Goal: Task Accomplishment & Management: Complete application form

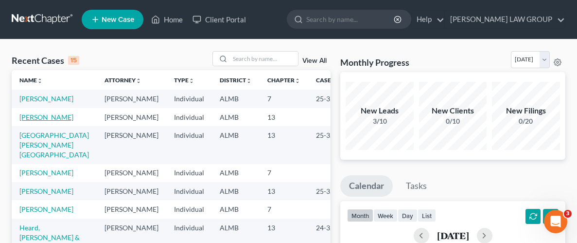
click at [31, 117] on link "[PERSON_NAME]" at bounding box center [46, 117] width 54 height 8
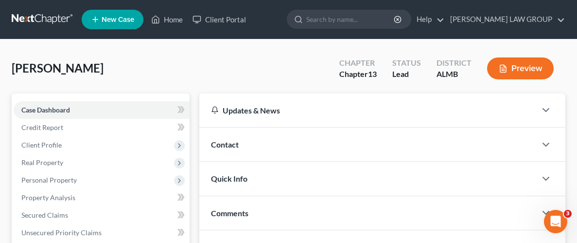
scroll to position [199, 0]
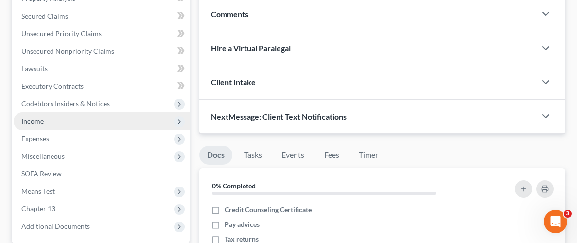
click at [35, 122] on span "Income" at bounding box center [32, 121] width 22 height 8
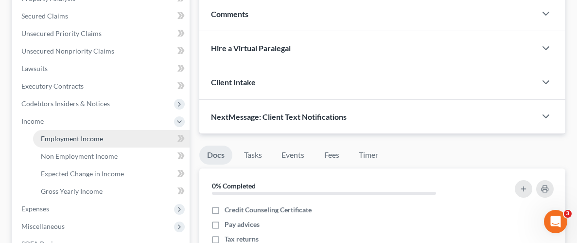
click at [76, 136] on span "Employment Income" at bounding box center [72, 138] width 62 height 8
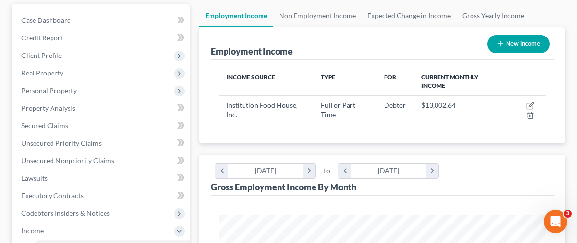
scroll to position [121, 0]
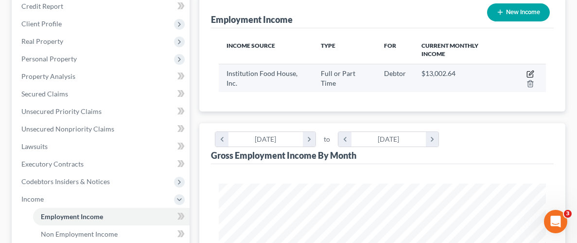
click at [531, 75] on icon "button" at bounding box center [530, 74] width 8 height 8
select select "0"
select select "48"
select select "3"
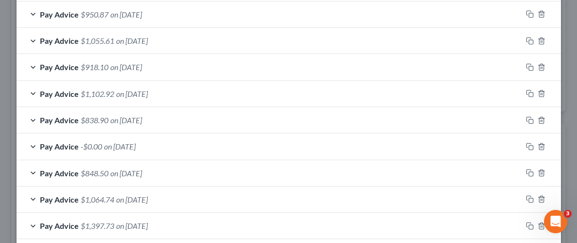
scroll to position [551, 0]
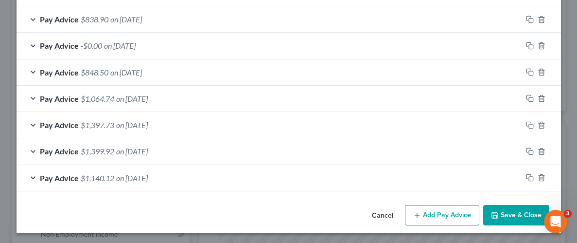
click at [437, 211] on button "Add Pay Advice" at bounding box center [442, 215] width 74 height 20
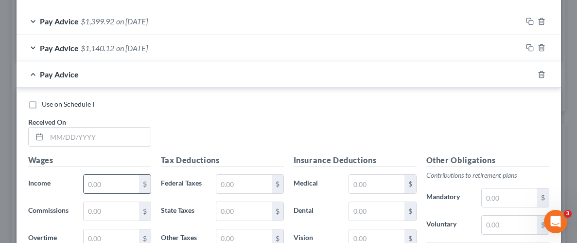
scroll to position [722, 0]
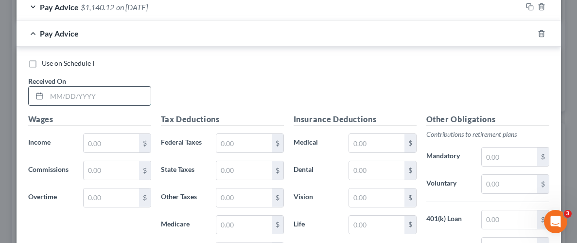
click at [89, 89] on input "text" at bounding box center [99, 96] width 104 height 18
type input "[DATE]"
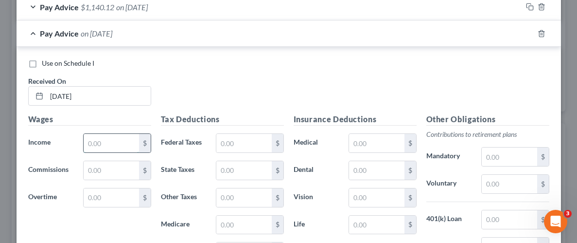
click at [103, 141] on input "text" at bounding box center [111, 143] width 55 height 18
type input "2,396.96"
click at [238, 145] on input "text" at bounding box center [243, 143] width 55 height 18
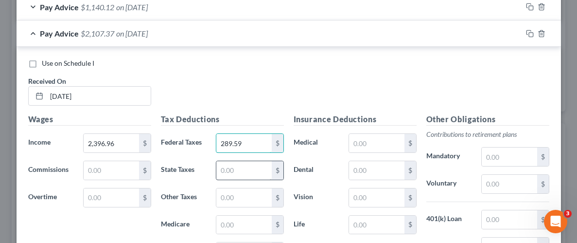
type input "289.59"
click at [230, 167] on input "text" at bounding box center [243, 170] width 55 height 18
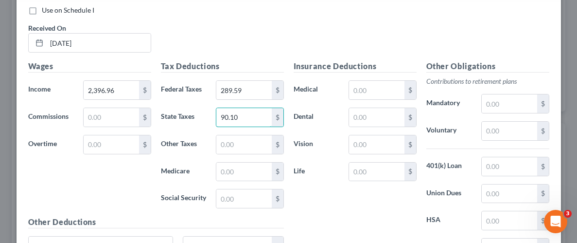
scroll to position [802, 0]
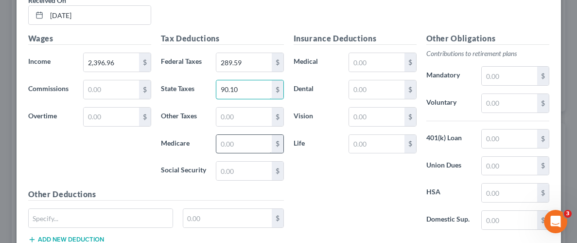
type input "90.10"
click at [248, 141] on input "text" at bounding box center [243, 144] width 55 height 18
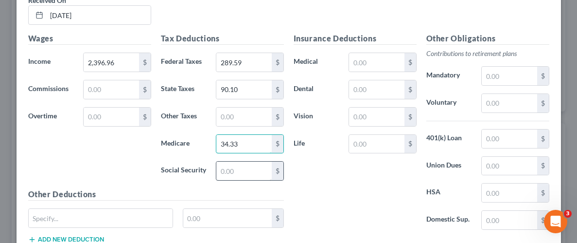
type input "34.33"
click at [256, 168] on input "text" at bounding box center [243, 170] width 55 height 18
type input "146.81"
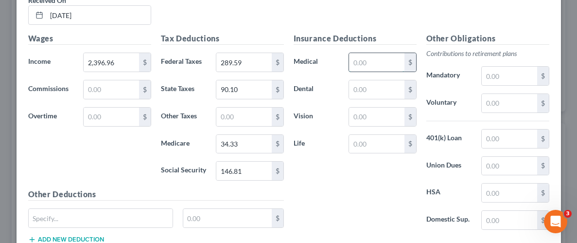
click at [375, 63] on input "text" at bounding box center [376, 62] width 55 height 18
type input "23.34"
click at [382, 88] on input "text" at bounding box center [376, 89] width 55 height 18
click at [377, 111] on input "text" at bounding box center [376, 116] width 55 height 18
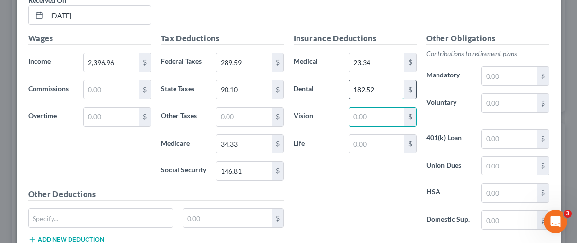
click at [384, 84] on input "182.52" at bounding box center [376, 89] width 55 height 18
type input "4.68"
click at [377, 111] on input "text" at bounding box center [376, 116] width 55 height 18
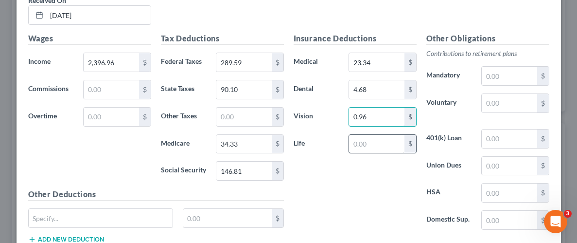
type input "0.96"
click at [376, 137] on input "text" at bounding box center [376, 144] width 55 height 18
type input "0.39"
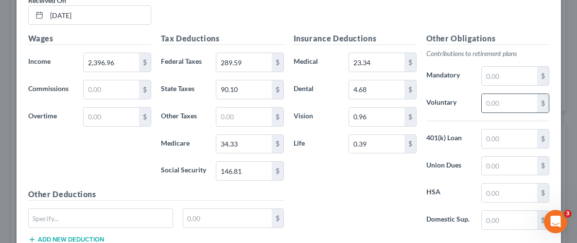
click at [515, 96] on input "text" at bounding box center [509, 103] width 55 height 18
type input "143.79"
click at [514, 137] on input "text" at bounding box center [509, 138] width 55 height 18
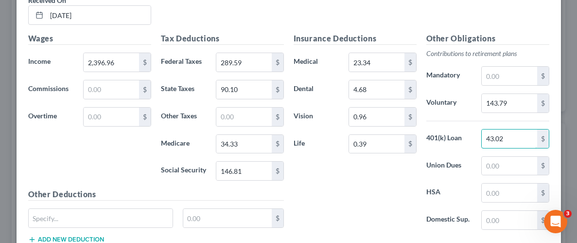
type input "43.02"
drag, startPoint x: 367, startPoint y: 199, endPoint x: 355, endPoint y: 197, distance: 11.8
click at [367, 199] on div "Insurance Deductions Medical 23.34 $ Dental 4.68 $ Vision 0.96 $ Life 0.39 $" at bounding box center [355, 135] width 133 height 205
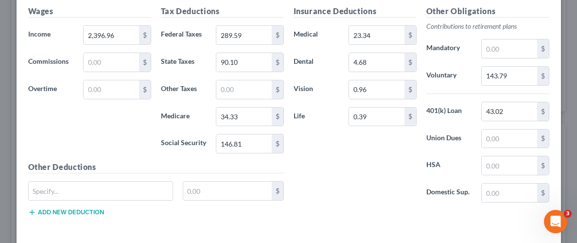
scroll to position [869, 0]
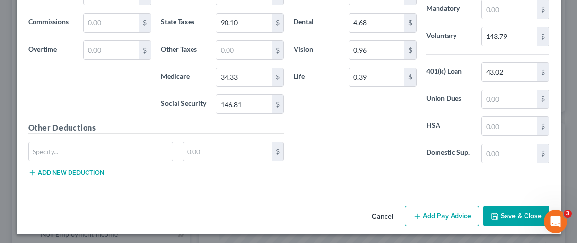
click at [516, 213] on button "Save & Close" at bounding box center [516, 216] width 66 height 20
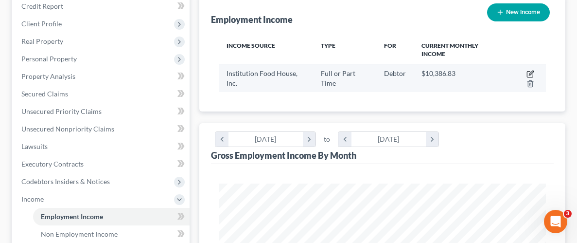
click at [529, 71] on icon "button" at bounding box center [530, 74] width 6 height 6
select select "0"
select select "48"
select select "3"
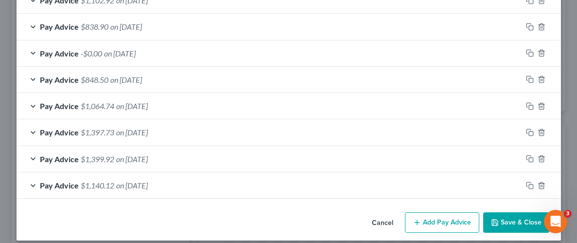
scroll to position [577, 0]
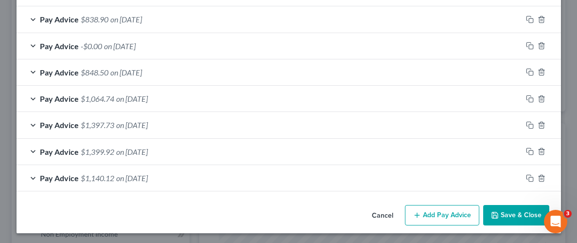
click at [460, 210] on button "Add Pay Advice" at bounding box center [442, 215] width 74 height 20
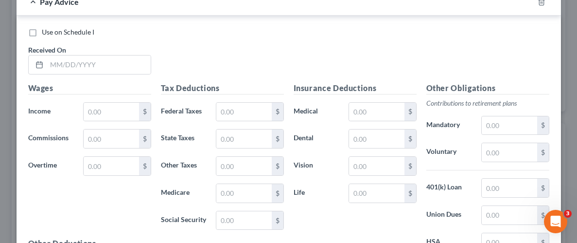
scroll to position [782, 0]
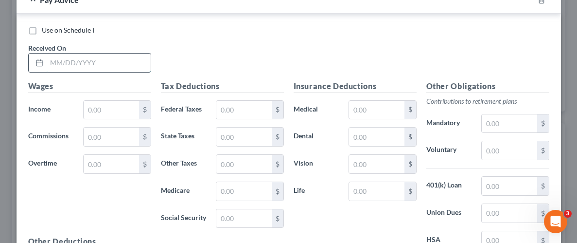
click at [119, 56] on input "text" at bounding box center [99, 62] width 104 height 18
type input "[DATE]"
click at [125, 109] on input "text" at bounding box center [111, 110] width 55 height 18
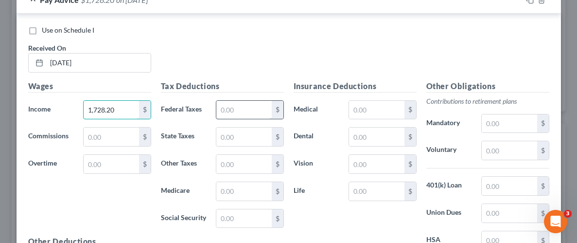
type input "1,728.20"
click at [244, 110] on input "text" at bounding box center [243, 110] width 55 height 18
type input "155.09"
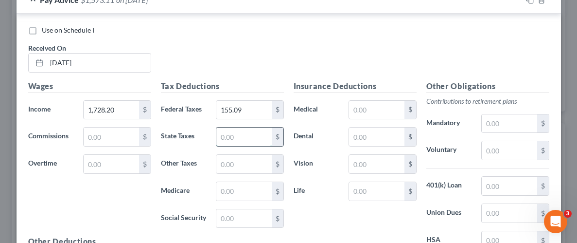
click at [233, 135] on input "text" at bounding box center [243, 136] width 55 height 18
type input "65.87"
click at [235, 186] on input "text" at bounding box center [243, 191] width 55 height 18
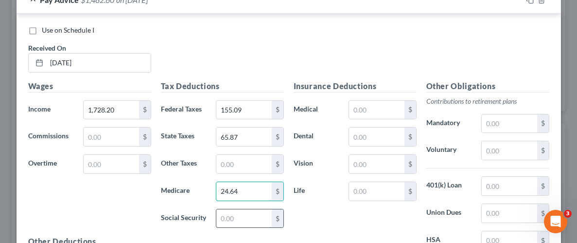
type input "24.64"
click at [233, 216] on input "text" at bounding box center [243, 218] width 55 height 18
type input "105.36"
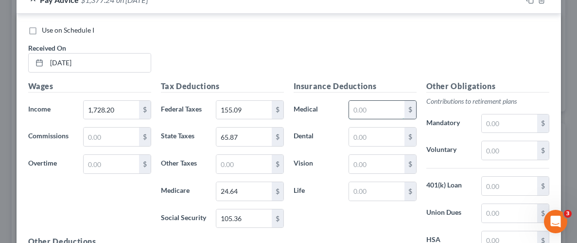
click at [382, 109] on input "text" at bounding box center [376, 110] width 55 height 18
type input "23.34"
click at [386, 132] on input "text" at bounding box center [376, 136] width 55 height 18
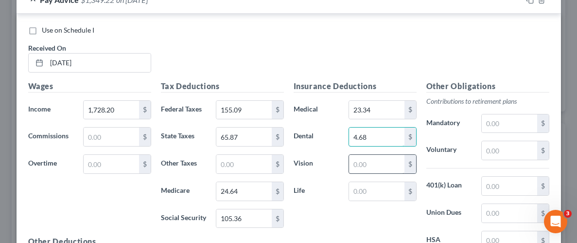
type input "4.68"
click at [380, 164] on input "text" at bounding box center [376, 164] width 55 height 18
type input "0.96"
click at [379, 193] on input "text" at bounding box center [376, 191] width 55 height 18
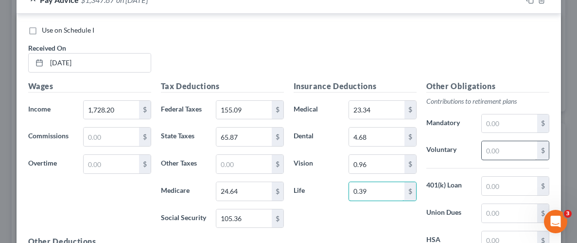
type input "0.39"
click at [523, 150] on input "text" at bounding box center [509, 150] width 55 height 18
type input "86.39"
click at [508, 187] on input "text" at bounding box center [509, 185] width 55 height 18
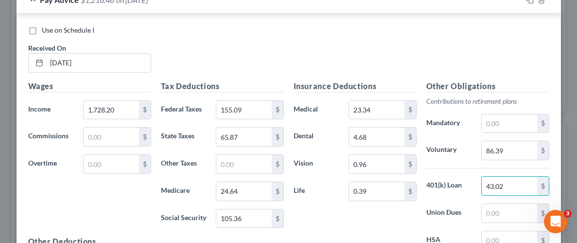
type input "43.02"
click at [398, 216] on div "Insurance Deductions Medical 23.34 $ Dental 4.68 $ Vision 0.96 $ Life 0.39 $" at bounding box center [355, 182] width 133 height 205
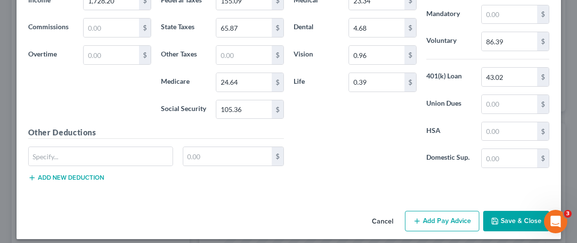
scroll to position [895, 0]
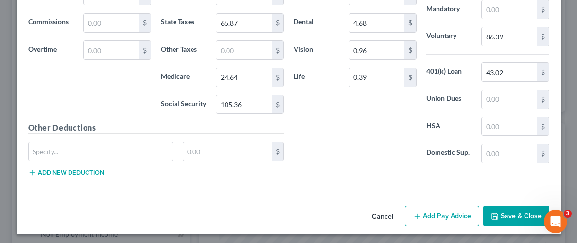
click at [516, 218] on button "Save & Close" at bounding box center [516, 216] width 66 height 20
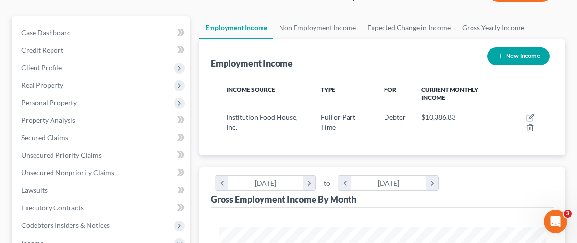
scroll to position [73, 0]
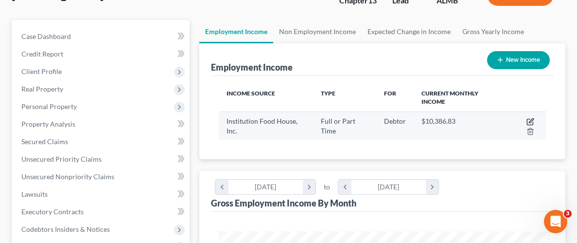
click at [530, 118] on icon "button" at bounding box center [530, 122] width 8 height 8
select select "0"
select select "48"
select select "3"
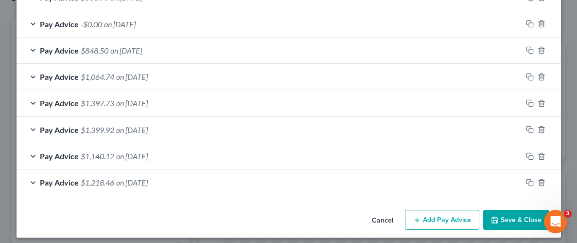
scroll to position [604, 0]
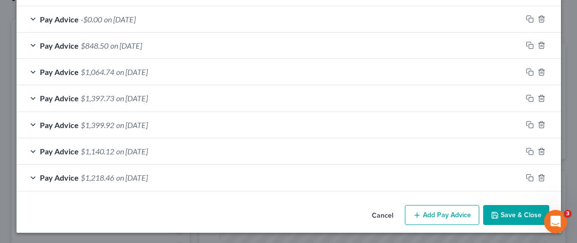
click at [457, 212] on button "Add Pay Advice" at bounding box center [442, 215] width 74 height 20
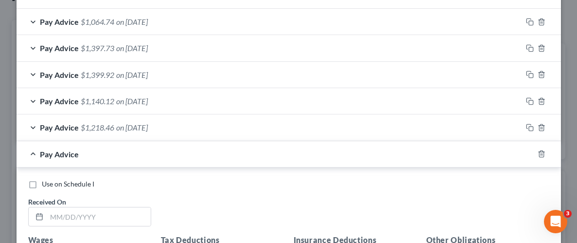
scroll to position [676, 0]
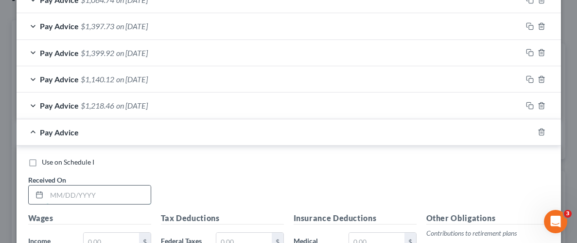
click at [140, 194] on input "text" at bounding box center [99, 194] width 104 height 18
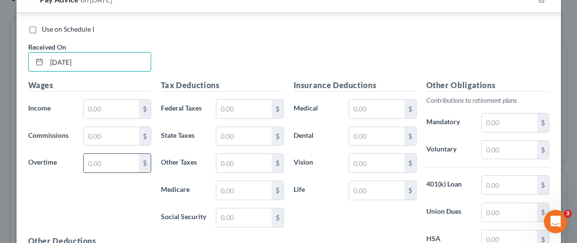
scroll to position [809, 0]
type input "[DATE]"
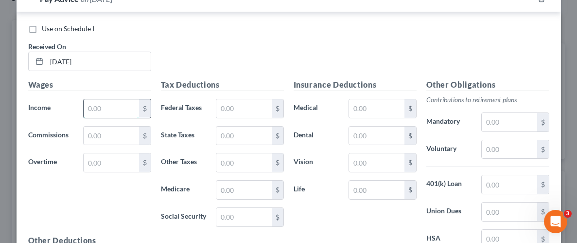
click at [125, 106] on input "text" at bounding box center [111, 108] width 55 height 18
type input "1,617.43"
click at [231, 108] on input "text" at bounding box center [243, 108] width 55 height 18
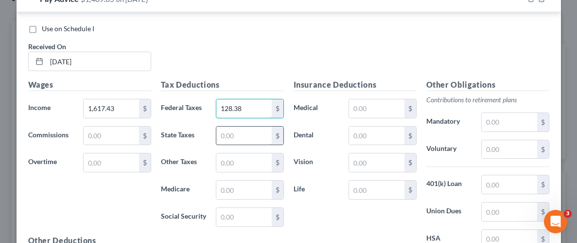
type input "128.38"
click at [232, 138] on input "text" at bounding box center [243, 135] width 55 height 18
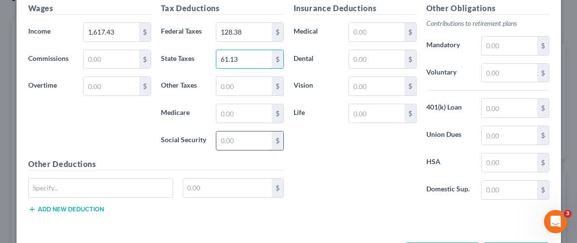
scroll to position [889, 0]
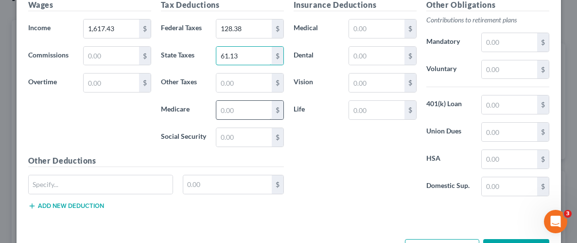
type input "61.13"
click at [247, 111] on input "text" at bounding box center [243, 110] width 55 height 18
type input "23.03"
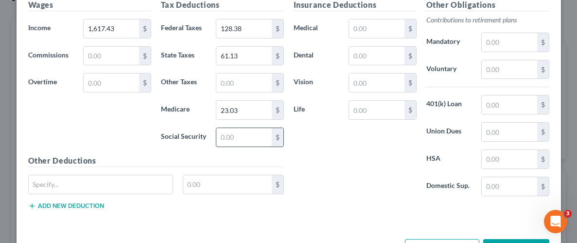
click at [249, 133] on input "text" at bounding box center [243, 137] width 55 height 18
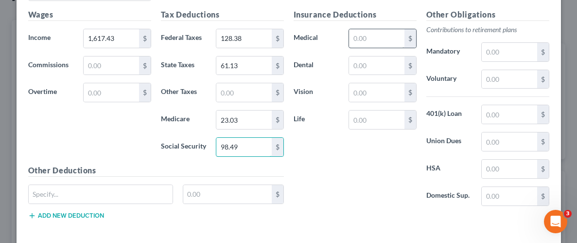
type input "98.49"
click at [379, 38] on input "text" at bounding box center [376, 38] width 55 height 18
type input "23.34"
click at [381, 70] on input "text" at bounding box center [376, 65] width 55 height 18
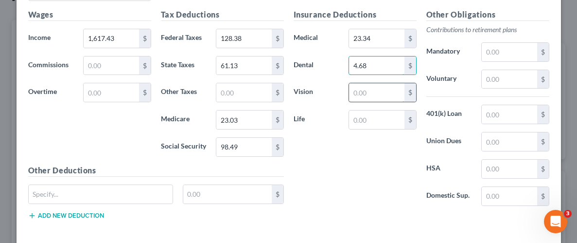
type input "4.68"
click at [382, 84] on input "text" at bounding box center [376, 92] width 55 height 18
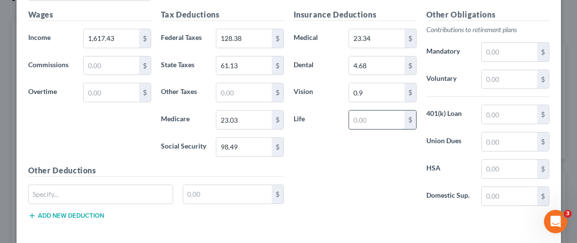
click at [358, 116] on input "text" at bounding box center [376, 119] width 55 height 18
click at [367, 88] on input "0.9" at bounding box center [376, 92] width 55 height 18
type input "0.96"
click at [363, 114] on input "text" at bounding box center [376, 119] width 55 height 18
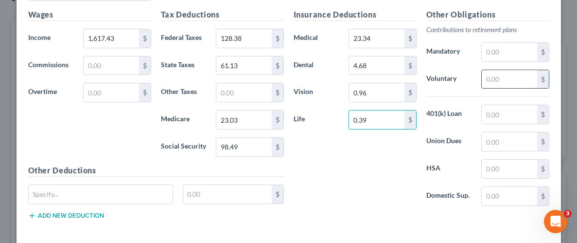
type input "0.39"
click at [506, 80] on input "text" at bounding box center [509, 79] width 55 height 18
type input "97.02"
click at [519, 106] on input "text" at bounding box center [509, 114] width 55 height 18
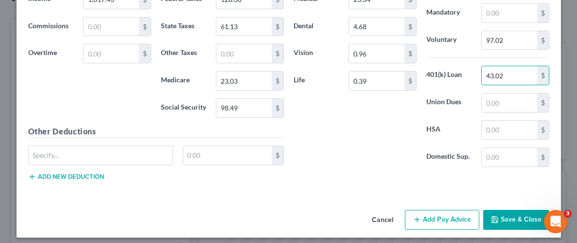
scroll to position [922, 0]
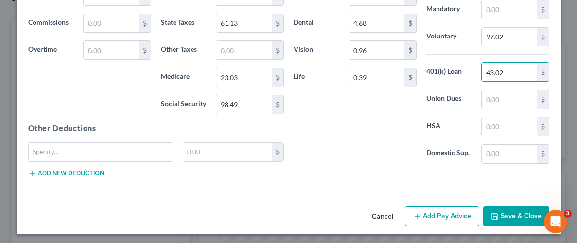
type input "43.02"
click at [511, 212] on button "Save & Close" at bounding box center [516, 216] width 66 height 20
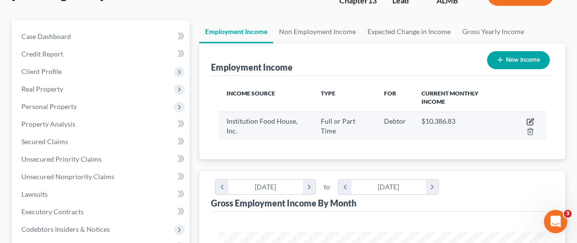
click at [529, 119] on icon "button" at bounding box center [530, 122] width 8 height 8
select select "0"
select select "48"
select select "3"
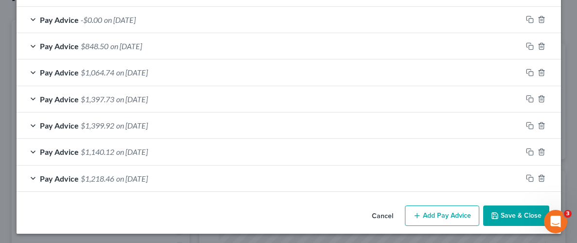
scroll to position [630, 0]
click at [455, 211] on button "Add Pay Advice" at bounding box center [442, 215] width 74 height 20
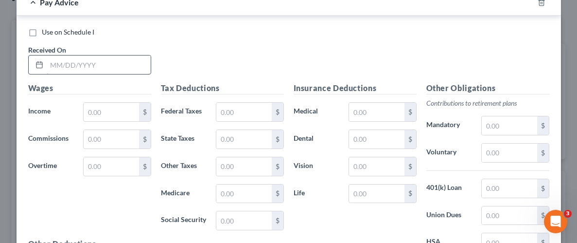
scroll to position [833, 0]
click at [114, 66] on input "text" at bounding box center [99, 63] width 104 height 18
click at [114, 105] on input "text" at bounding box center [111, 111] width 55 height 18
click at [87, 68] on input "1337.70" at bounding box center [99, 63] width 104 height 18
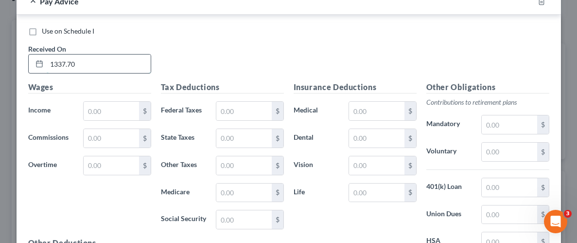
click at [87, 68] on input "1337.70" at bounding box center [99, 63] width 104 height 18
type input "[DATE]"
click at [118, 106] on input "text" at bounding box center [111, 111] width 55 height 18
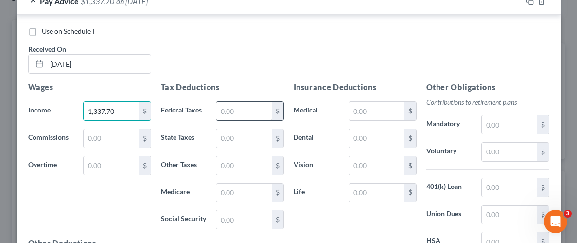
type input "1,337.70"
click at [229, 104] on input "text" at bounding box center [243, 111] width 55 height 18
type input "70.53"
click at [231, 139] on input "text" at bounding box center [243, 138] width 55 height 18
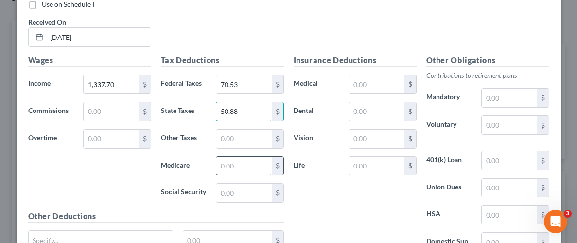
scroll to position [897, 0]
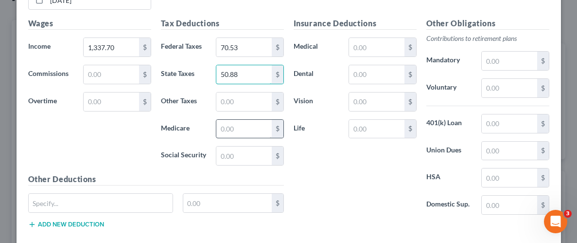
type input "50.88"
click at [237, 126] on input "text" at bounding box center [243, 129] width 55 height 18
type input "18.98"
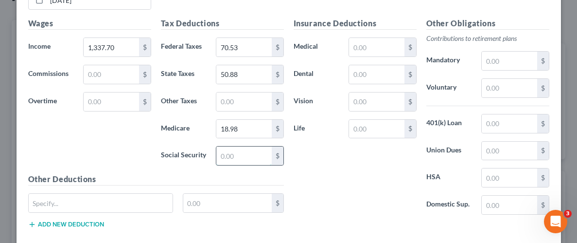
click at [231, 153] on input "text" at bounding box center [243, 155] width 55 height 18
type input "81.14"
click at [375, 41] on input "text" at bounding box center [376, 47] width 55 height 18
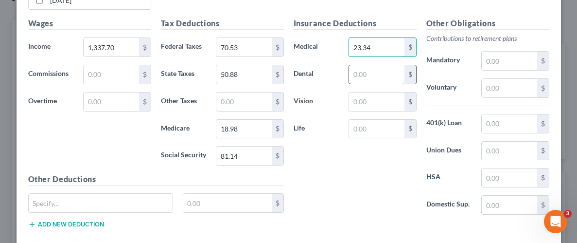
type input "23.34"
click at [389, 72] on input "text" at bounding box center [376, 74] width 55 height 18
type input "4.68"
click at [377, 104] on input "text" at bounding box center [376, 101] width 55 height 18
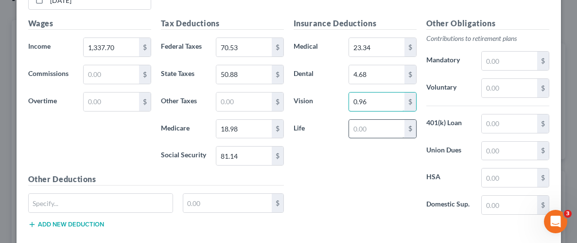
type input "0.96"
click at [379, 125] on input "text" at bounding box center [376, 129] width 55 height 18
type input "0.39"
click at [521, 85] on input "text" at bounding box center [509, 88] width 55 height 18
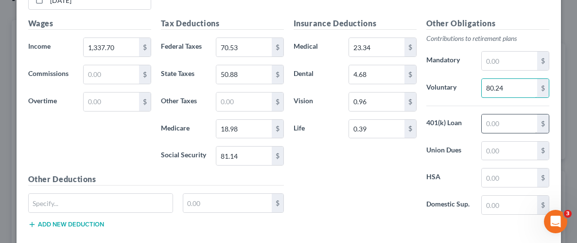
type input "80.24"
click at [528, 115] on input "text" at bounding box center [509, 123] width 55 height 18
type input "43.02"
drag, startPoint x: 390, startPoint y: 191, endPoint x: 367, endPoint y: 199, distance: 23.7
click at [390, 191] on div "Insurance Deductions Medical 23.34 $ Dental 4.68 $ Vision 0.96 $ Life 0.39 $" at bounding box center [355, 119] width 133 height 205
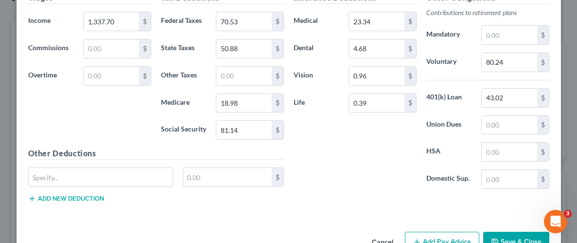
scroll to position [948, 0]
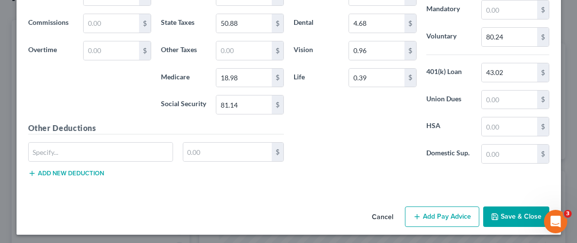
click at [529, 216] on button "Save & Close" at bounding box center [516, 216] width 66 height 20
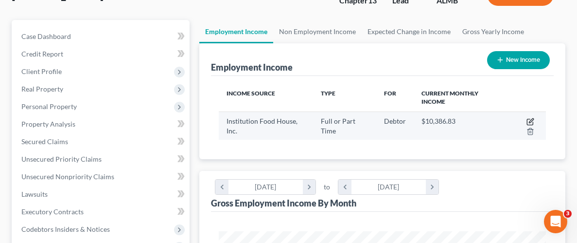
click at [531, 119] on icon "button" at bounding box center [530, 122] width 8 height 8
select select "0"
select select "48"
select select "3"
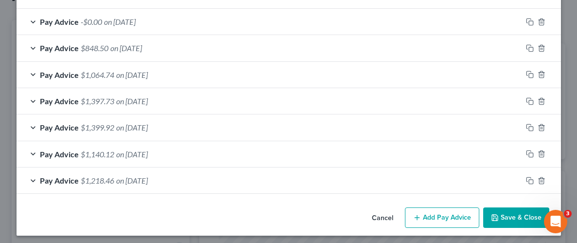
scroll to position [657, 0]
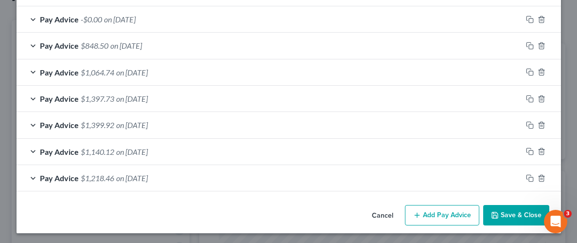
click at [451, 216] on button "Add Pay Advice" at bounding box center [442, 215] width 74 height 20
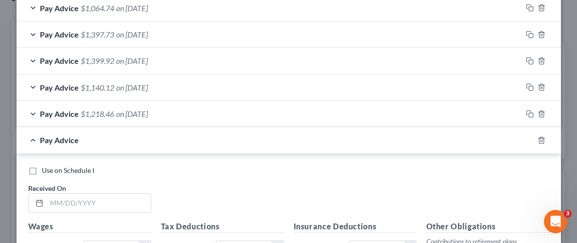
scroll to position [778, 0]
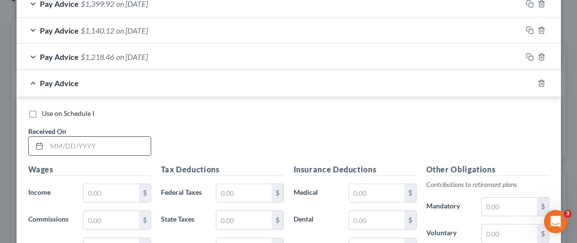
click at [96, 142] on input "text" at bounding box center [99, 146] width 104 height 18
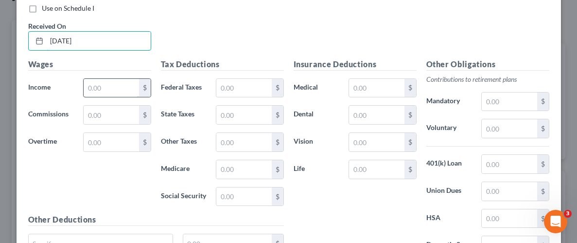
scroll to position [895, 0]
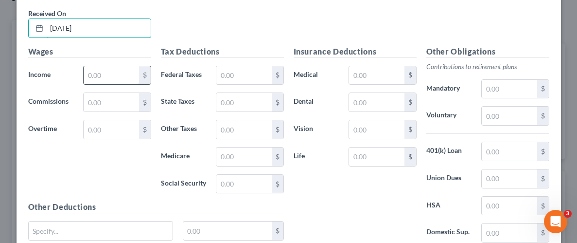
type input "[DATE]"
click at [128, 70] on input "text" at bounding box center [111, 75] width 55 height 18
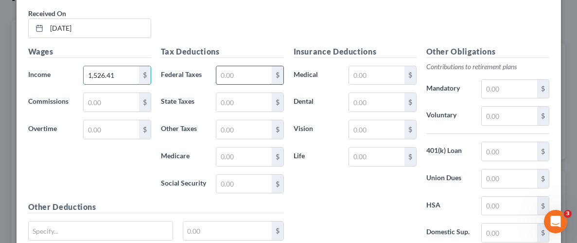
type input "1,526.41"
click at [238, 71] on input "text" at bounding box center [243, 75] width 55 height 18
type input "109.56"
click at [237, 101] on input "text" at bounding box center [243, 102] width 55 height 18
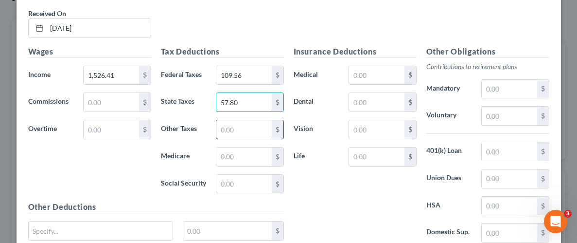
type input "57.80"
click at [237, 132] on input "text" at bounding box center [243, 129] width 55 height 18
click at [237, 153] on input "text" at bounding box center [243, 156] width 55 height 18
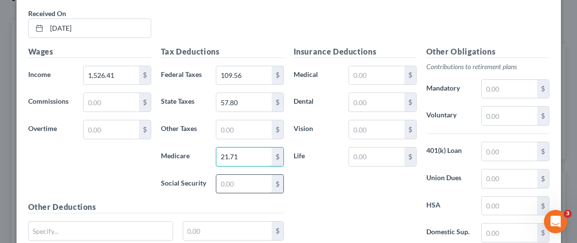
type input "21.71"
click at [228, 174] on input "text" at bounding box center [243, 183] width 55 height 18
type input "92.84"
click at [381, 71] on input "text" at bounding box center [376, 75] width 55 height 18
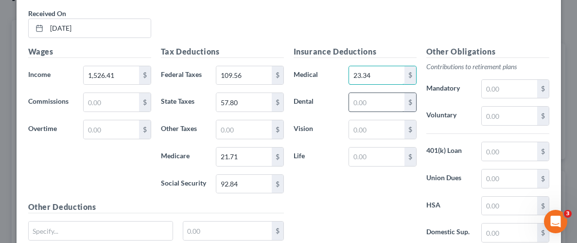
type input "23.34"
click at [370, 103] on input "text" at bounding box center [376, 102] width 55 height 18
type input "4.68"
click at [374, 123] on input "text" at bounding box center [376, 129] width 55 height 18
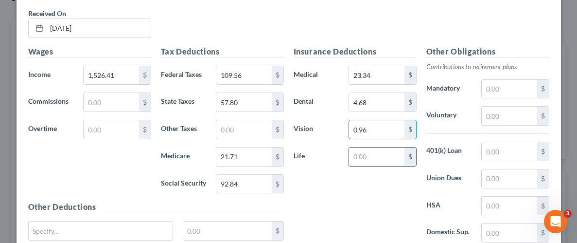
type input "0.96"
click at [374, 156] on input "text" at bounding box center [376, 156] width 55 height 18
type input "0.39"
click at [394, 181] on div "Insurance Deductions Medical 23.34 $ Dental 4.68 $ Vision 0.96 $ Life 0.39 $" at bounding box center [355, 148] width 133 height 205
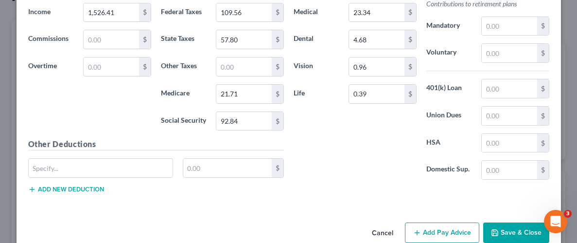
scroll to position [974, 0]
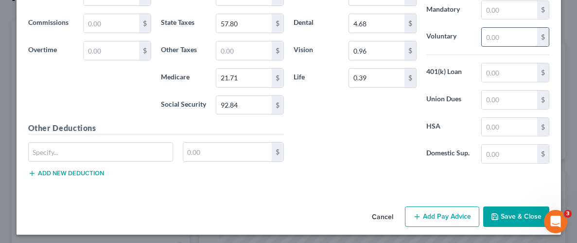
click at [519, 34] on input "text" at bounding box center [509, 37] width 55 height 18
type input "91.56"
click at [523, 66] on input "text" at bounding box center [509, 72] width 55 height 18
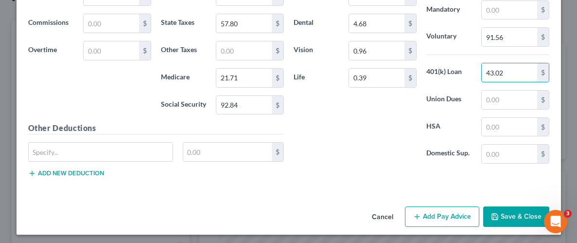
type input "43.02"
click at [384, 141] on div "Insurance Deductions Medical 23.34 $ Dental 4.68 $ Vision 0.96 $ Life 0.39 $" at bounding box center [355, 69] width 133 height 205
click at [510, 223] on div "Cancel Add Pay Advice Save & Close" at bounding box center [289, 218] width 544 height 32
click at [511, 218] on button "Save & Close" at bounding box center [516, 216] width 66 height 20
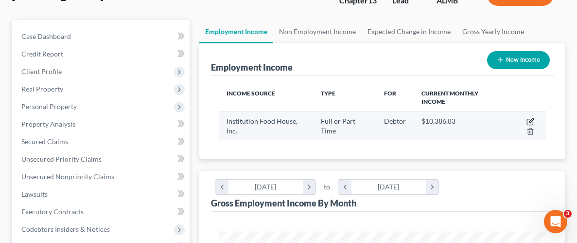
click at [532, 119] on icon "button" at bounding box center [531, 120] width 4 height 4
select select "0"
select select "48"
select select "3"
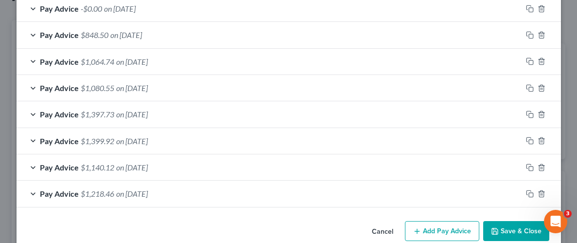
scroll to position [683, 0]
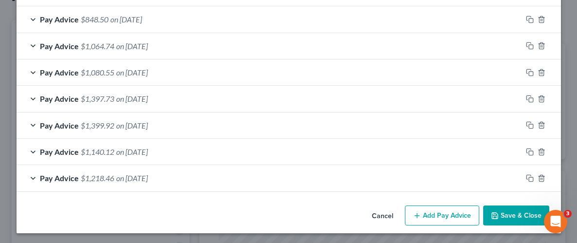
click at [435, 208] on button "Add Pay Advice" at bounding box center [442, 215] width 74 height 20
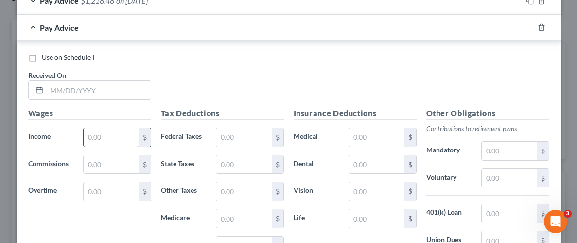
scroll to position [902, 0]
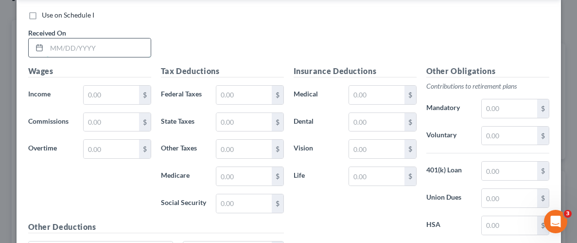
click at [111, 49] on input "text" at bounding box center [99, 47] width 104 height 18
type input "[DATE]"
click at [130, 88] on input "text" at bounding box center [111, 95] width 55 height 18
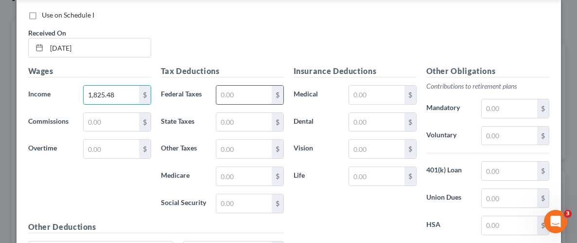
type input "1,825.48"
click at [246, 89] on input "text" at bounding box center [243, 95] width 55 height 18
type input "171.41"
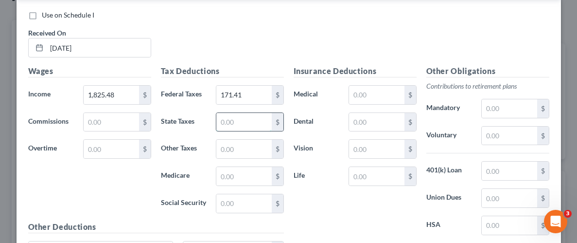
click at [246, 119] on input "text" at bounding box center [243, 122] width 55 height 18
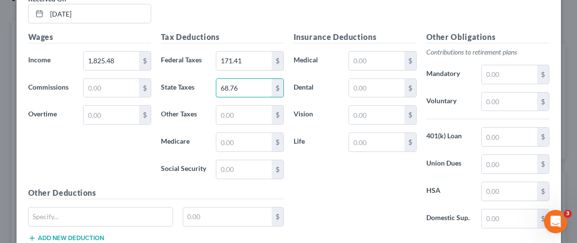
scroll to position [1001, 0]
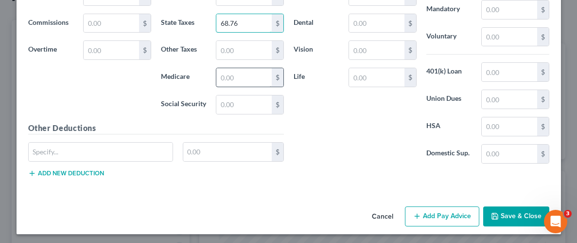
type input "68.76"
click at [253, 71] on input "text" at bounding box center [243, 77] width 55 height 18
type input "26.05"
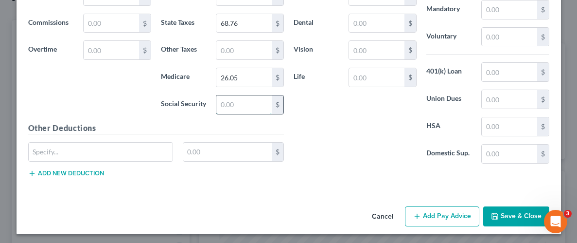
click at [247, 98] on input "text" at bounding box center [243, 104] width 55 height 18
type input "111.38"
click at [333, 133] on div "Insurance Deductions Medical $ Dental $ Vision $ Life $" at bounding box center [355, 68] width 133 height 205
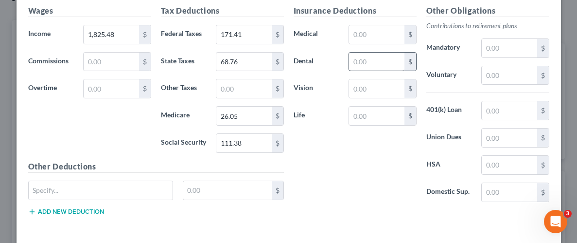
scroll to position [959, 0]
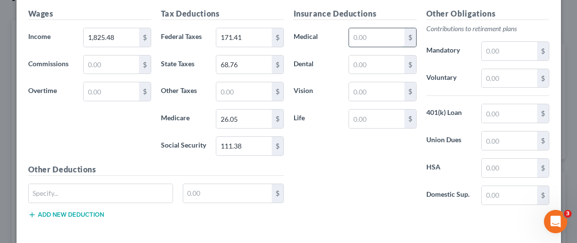
click at [387, 37] on input "text" at bounding box center [376, 37] width 55 height 18
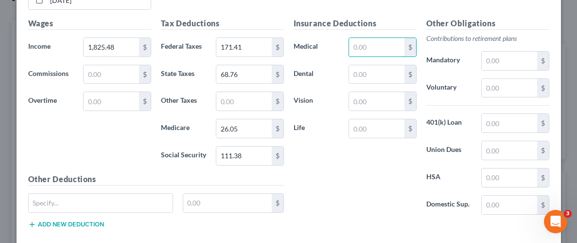
scroll to position [956, 0]
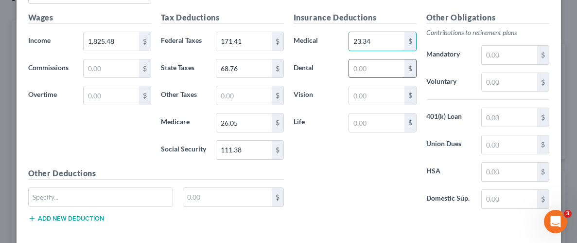
type input "23.34"
click at [372, 67] on input "text" at bounding box center [376, 68] width 55 height 18
type input "4.68"
click at [369, 92] on input "text" at bounding box center [376, 95] width 55 height 18
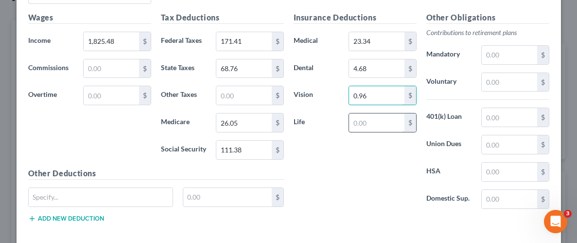
type input "0.96"
click at [376, 124] on input "text" at bounding box center [376, 122] width 55 height 18
type input "0.39"
click at [391, 173] on div "Insurance Deductions Medical 23.34 $ Dental 4.68 $ Vision 0.96 $ Life 0.39 $" at bounding box center [355, 114] width 133 height 205
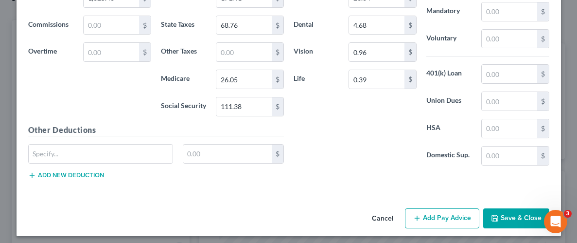
scroll to position [1001, 0]
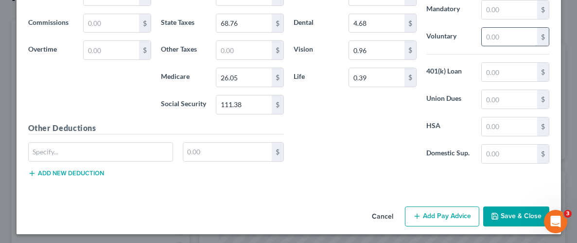
click at [508, 31] on input "text" at bounding box center [509, 37] width 55 height 18
type input "109.51"
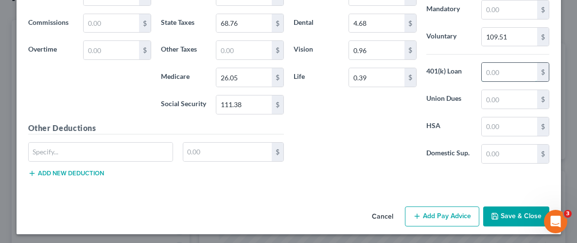
click at [508, 64] on input "text" at bounding box center [509, 72] width 55 height 18
type input "43.02"
click at [512, 214] on button "Save & Close" at bounding box center [516, 216] width 66 height 20
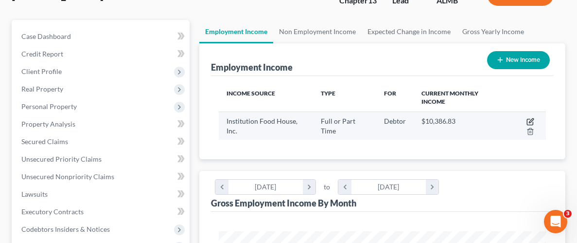
click at [531, 121] on icon "button" at bounding box center [531, 120] width 4 height 4
select select "0"
select select "48"
select select "3"
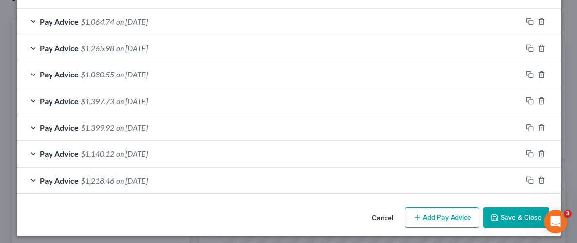
scroll to position [709, 0]
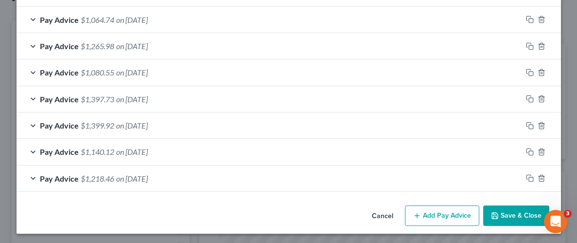
click at [430, 209] on button "Add Pay Advice" at bounding box center [442, 215] width 74 height 20
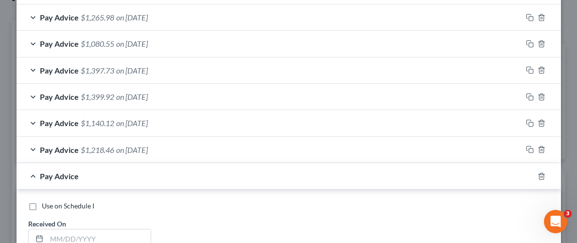
scroll to position [813, 0]
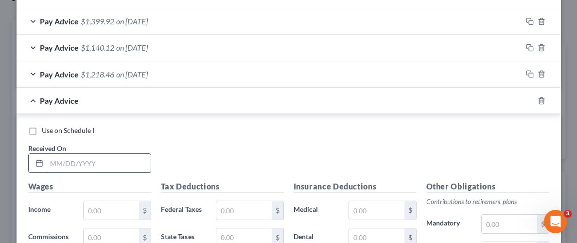
click at [91, 158] on input "text" at bounding box center [99, 163] width 104 height 18
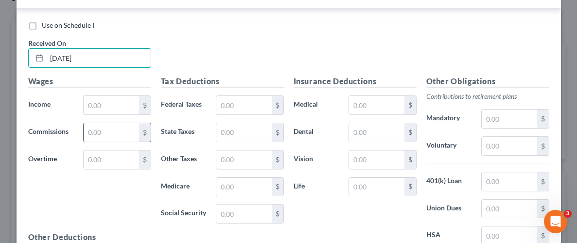
scroll to position [930, 0]
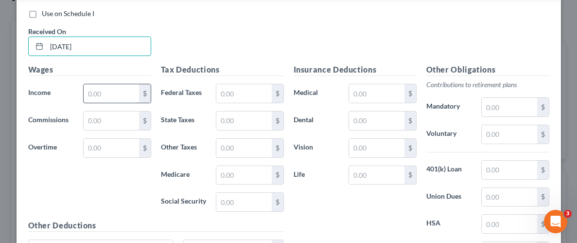
type input "[DATE]"
click at [106, 86] on input "text" at bounding box center [111, 93] width 55 height 18
type input "2,015.68"
click at [241, 90] on input "text" at bounding box center [243, 93] width 55 height 18
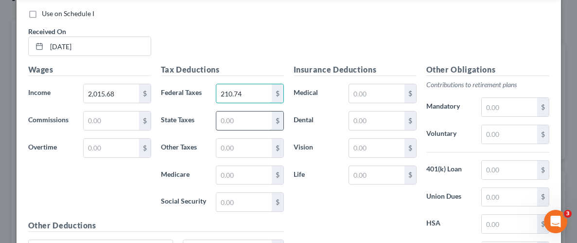
type input "210.74"
click at [235, 121] on input "text" at bounding box center [243, 120] width 55 height 18
type input "72.77"
click at [246, 169] on input "text" at bounding box center [243, 175] width 55 height 18
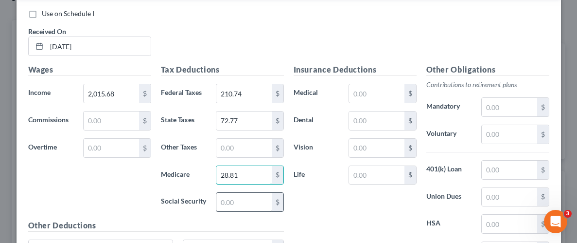
type input "28.81"
click at [249, 201] on input "text" at bounding box center [243, 201] width 55 height 18
type input "123.17"
click at [387, 92] on input "text" at bounding box center [376, 93] width 55 height 18
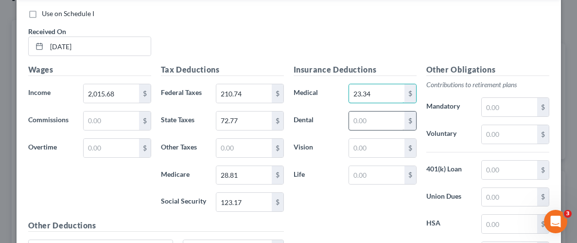
type input "23.34"
click at [378, 120] on input "text" at bounding box center [376, 120] width 55 height 18
type input "4.68"
click at [377, 139] on input "text" at bounding box center [376, 148] width 55 height 18
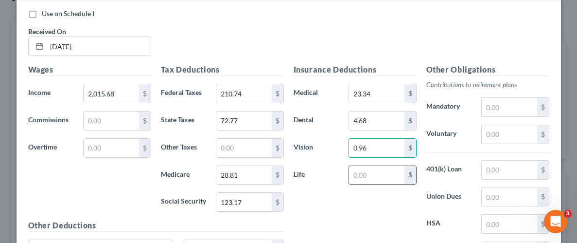
type input "0.96"
click at [387, 170] on input "text" at bounding box center [376, 175] width 55 height 18
type input "0.39"
click at [526, 132] on input "text" at bounding box center [509, 134] width 55 height 18
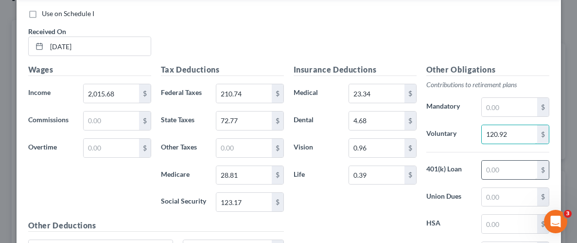
type input "120.92"
click at [507, 166] on input "text" at bounding box center [509, 169] width 55 height 18
type input "43.02"
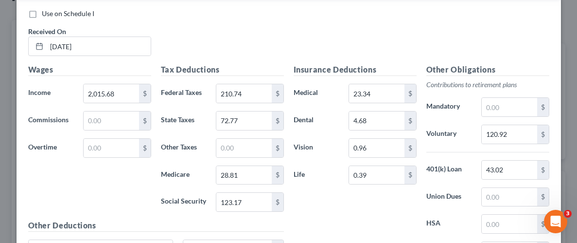
click at [380, 218] on div "Insurance Deductions Medical 23.34 $ Dental 4.68 $ Vision 0.96 $ Life 0.39 $" at bounding box center [355, 166] width 133 height 205
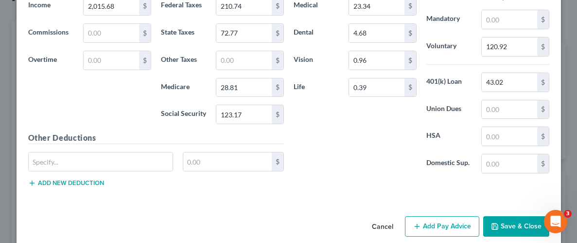
scroll to position [1027, 0]
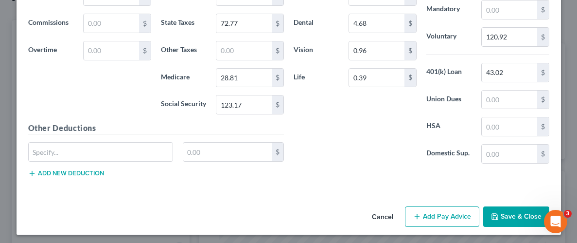
click at [512, 206] on button "Save & Close" at bounding box center [516, 216] width 66 height 20
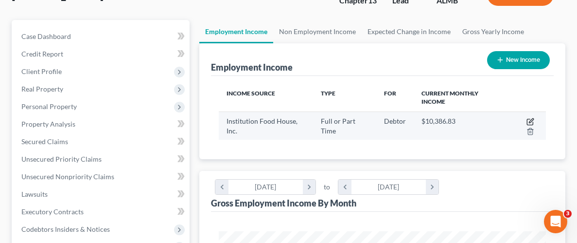
click at [529, 120] on icon "button" at bounding box center [531, 120] width 4 height 4
select select "0"
select select "48"
select select "3"
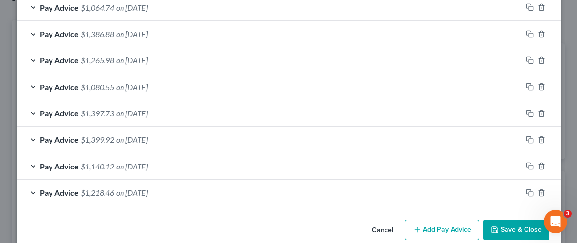
scroll to position [735, 0]
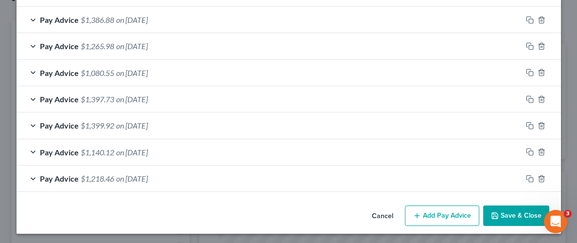
click at [428, 210] on button "Add Pay Advice" at bounding box center [442, 215] width 74 height 20
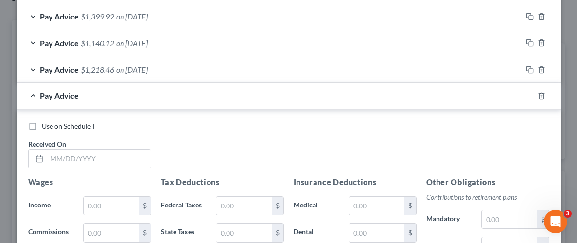
scroll to position [857, 0]
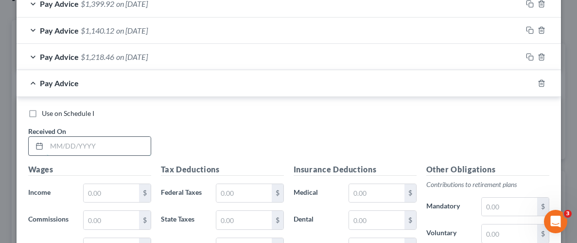
click at [108, 148] on input "text" at bounding box center [99, 146] width 104 height 18
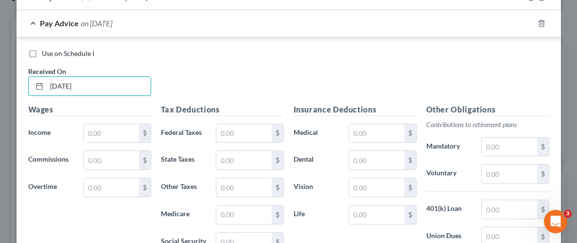
scroll to position [979, 0]
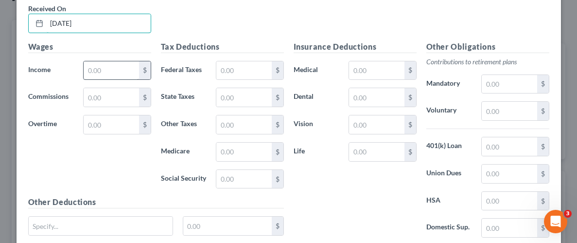
type input "[DATE]"
click at [120, 70] on input "text" at bounding box center [111, 70] width 55 height 18
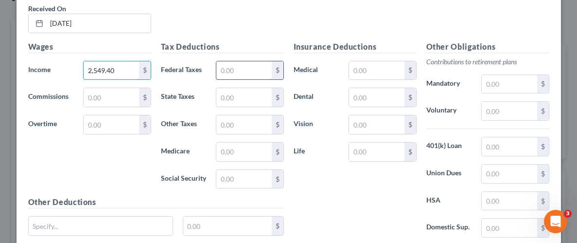
type input "2,549.40"
click at [251, 72] on input "text" at bounding box center [243, 70] width 55 height 18
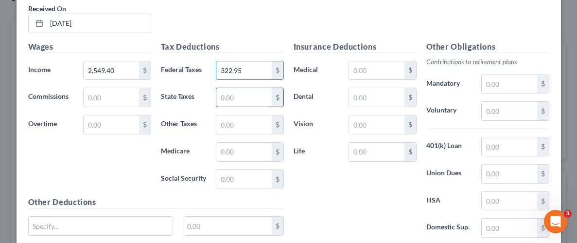
type input "322.95"
click at [244, 91] on input "text" at bounding box center [243, 97] width 55 height 18
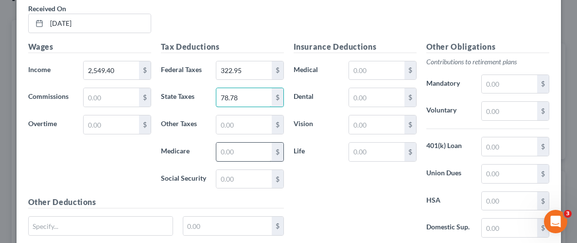
type input "78.78"
click at [240, 147] on input "text" at bounding box center [243, 151] width 55 height 18
type input "2"
type input "36.55"
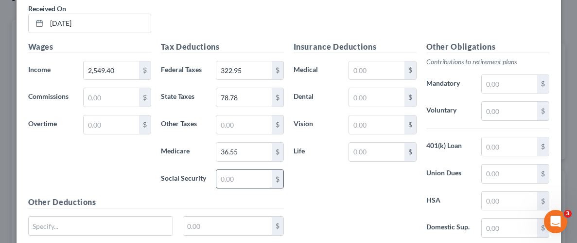
click at [240, 177] on input "text" at bounding box center [243, 179] width 55 height 18
type input "156.27"
click at [399, 62] on input "text" at bounding box center [376, 70] width 55 height 18
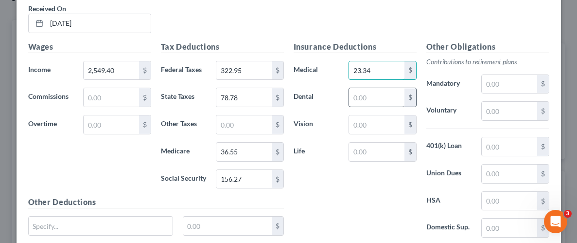
type input "23.34"
click at [367, 90] on input "text" at bounding box center [376, 97] width 55 height 18
type input "4.68"
click at [375, 125] on input "text" at bounding box center [376, 124] width 55 height 18
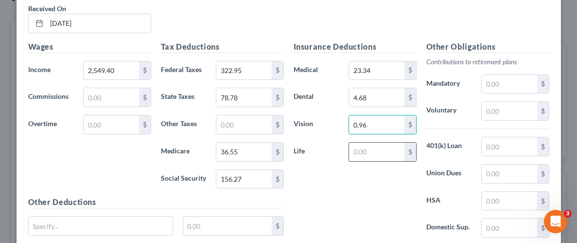
type input "0.96"
click at [377, 149] on input "text" at bounding box center [376, 151] width 55 height 18
type input "0.39"
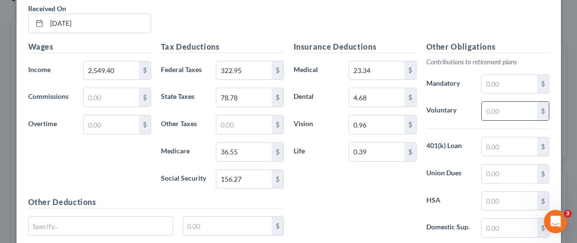
click at [502, 106] on input "text" at bounding box center [509, 111] width 55 height 18
type input "152.94"
click at [503, 144] on input "text" at bounding box center [509, 146] width 55 height 18
type input "43.02"
click at [341, 195] on div "Insurance Deductions Medical 23.34 $ Dental 4.68 $ Vision 0.96 $ Life 0.39 $" at bounding box center [355, 143] width 133 height 205
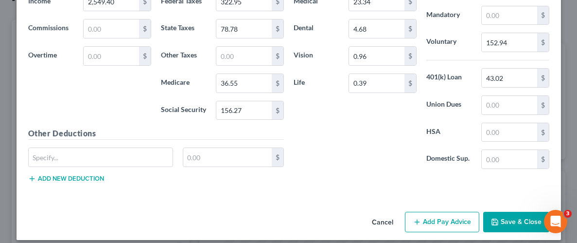
scroll to position [1053, 0]
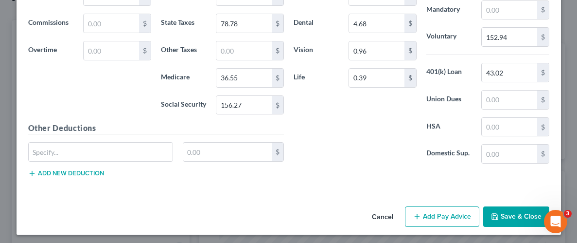
click at [519, 217] on button "Save & Close" at bounding box center [516, 216] width 66 height 20
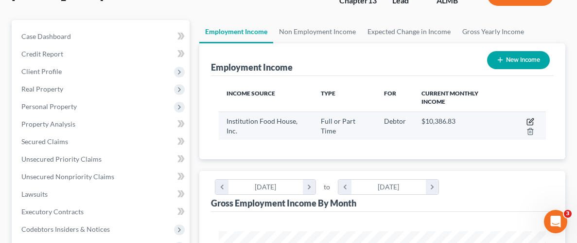
click at [532, 121] on icon "button" at bounding box center [530, 122] width 8 height 8
select select "0"
select select "48"
select select "3"
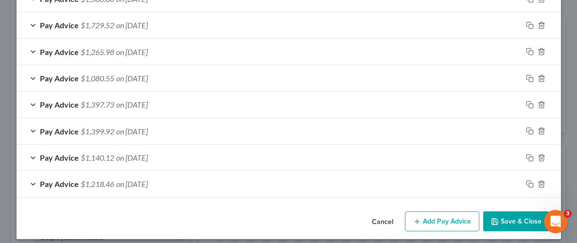
scroll to position [762, 0]
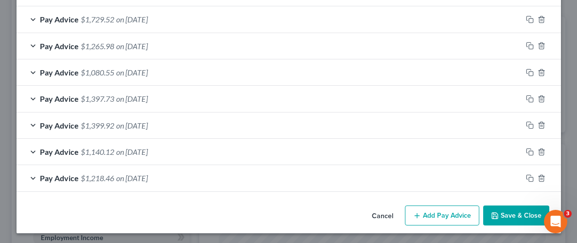
click at [469, 210] on button "Add Pay Advice" at bounding box center [442, 215] width 74 height 20
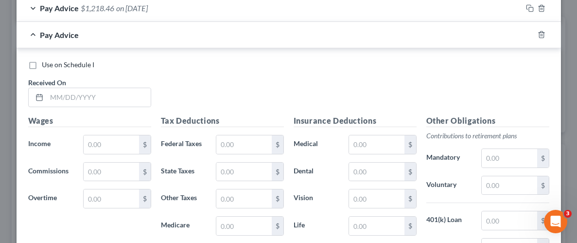
scroll to position [962, 0]
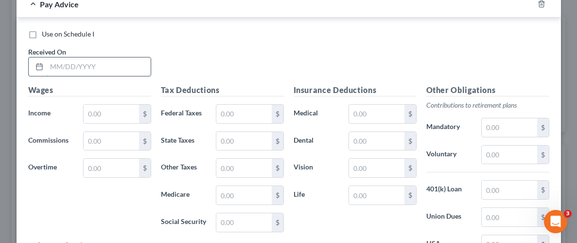
click at [116, 66] on input "text" at bounding box center [99, 66] width 104 height 18
type input "[DATE]"
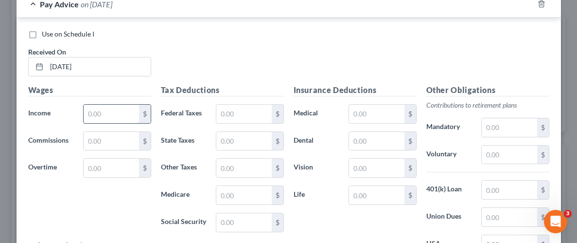
click at [123, 107] on input "text" at bounding box center [111, 114] width 55 height 18
type input "1,706.96"
click at [242, 113] on input "text" at bounding box center [243, 114] width 55 height 18
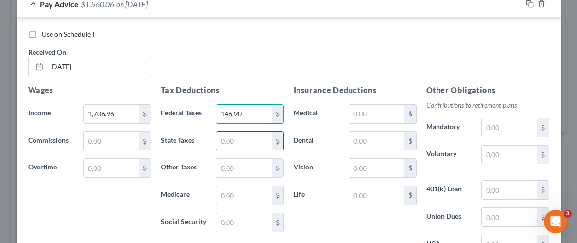
type input "146.90"
click at [235, 144] on input "text" at bounding box center [243, 141] width 55 height 18
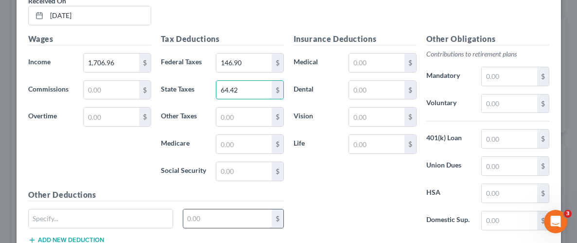
scroll to position [1080, 0]
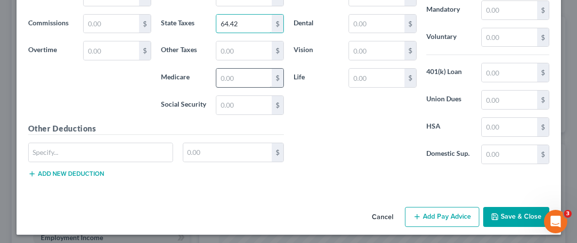
type input "64.42"
click at [249, 70] on input "text" at bounding box center [243, 78] width 55 height 18
type input "24.33"
click at [241, 98] on input "text" at bounding box center [243, 105] width 55 height 18
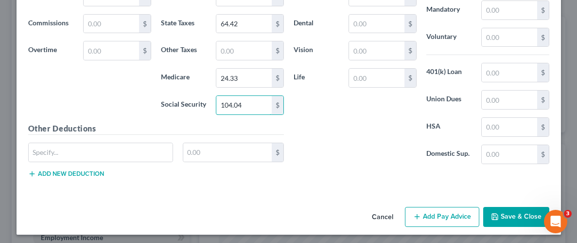
type input "104.04"
click at [313, 116] on div "Insurance Deductions Medical $ Dental $ Vision $ Life $" at bounding box center [355, 69] width 133 height 205
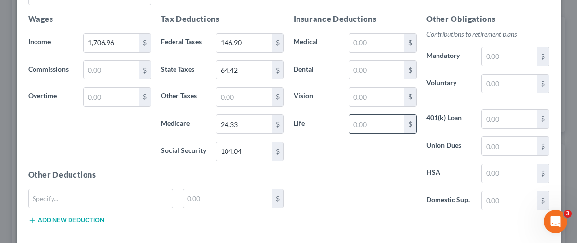
scroll to position [1030, 0]
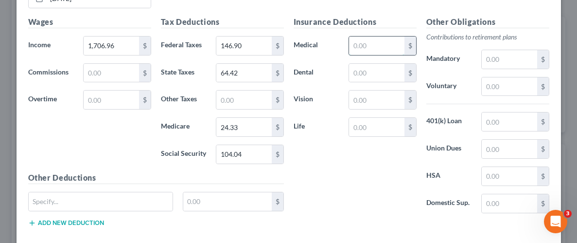
click at [374, 44] on input "text" at bounding box center [376, 45] width 55 height 18
type input "23.34"
click at [372, 70] on input "text" at bounding box center [376, 73] width 55 height 18
type input "4.68"
click at [372, 97] on input "text" at bounding box center [376, 99] width 55 height 18
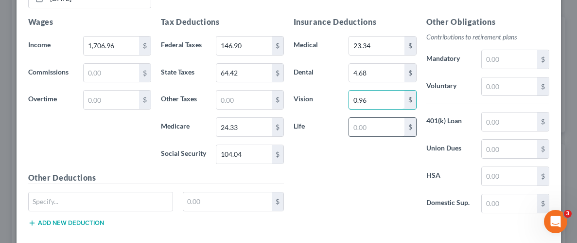
type input "0.96"
click at [375, 122] on input "text" at bounding box center [376, 127] width 55 height 18
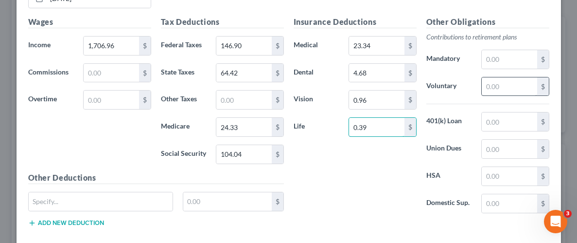
type input "0.39"
click at [508, 88] on input "text" at bounding box center [509, 86] width 55 height 18
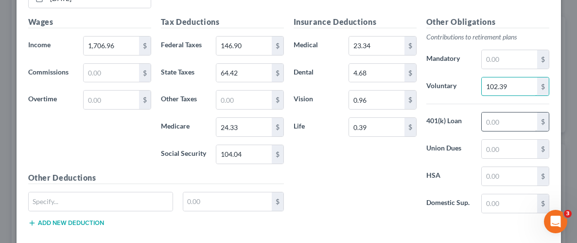
type input "102.39"
click at [509, 117] on input "text" at bounding box center [509, 121] width 55 height 18
type input "43.02"
click at [378, 171] on div "Insurance Deductions Medical 23.34 $ Dental 4.68 $ Vision 0.96 $ Life 0.39 $" at bounding box center [355, 118] width 133 height 205
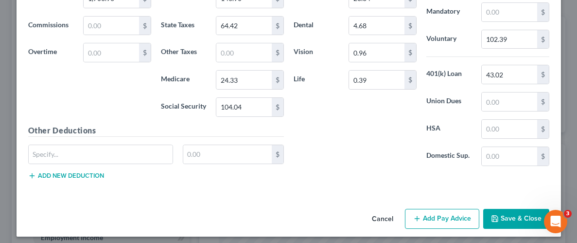
scroll to position [1080, 0]
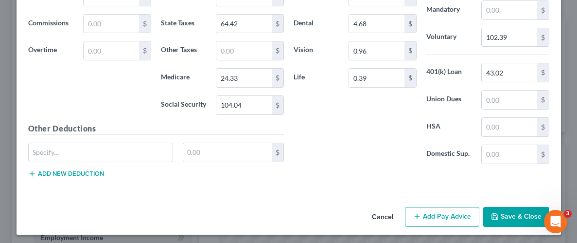
click at [520, 218] on button "Save & Close" at bounding box center [516, 217] width 66 height 20
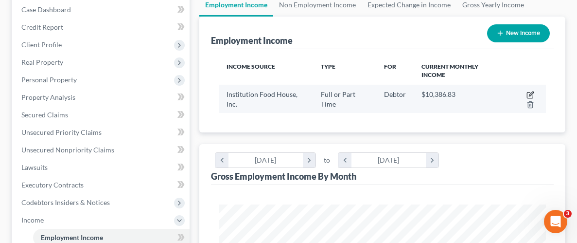
click at [529, 91] on icon "button" at bounding box center [530, 95] width 8 height 8
select select "0"
select select "48"
select select "3"
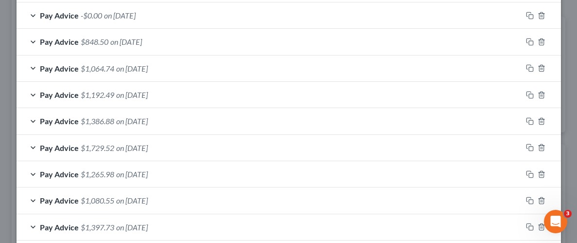
scroll to position [788, 0]
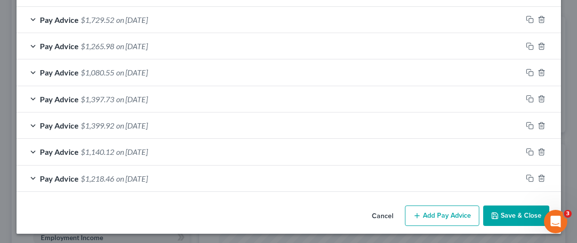
click at [446, 216] on button "Add Pay Advice" at bounding box center [442, 215] width 74 height 20
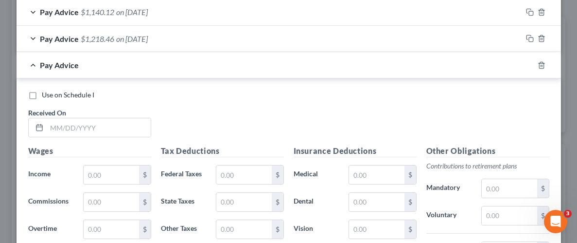
scroll to position [960, 0]
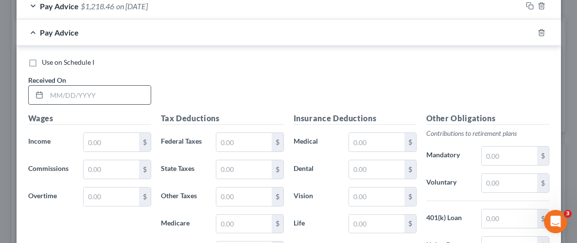
click at [115, 90] on input "text" at bounding box center [99, 95] width 104 height 18
type input "[DATE]"
click at [120, 138] on input "text" at bounding box center [111, 142] width 55 height 18
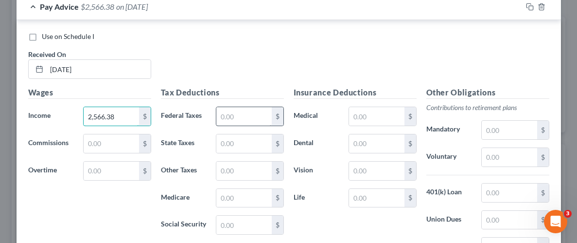
scroll to position [994, 0]
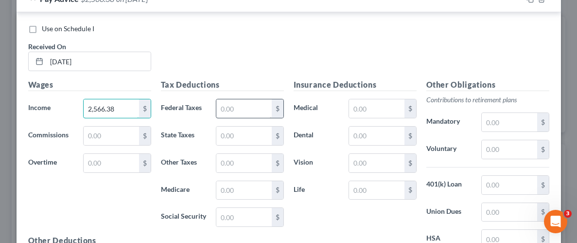
type input "2,566.38"
click at [259, 105] on input "text" at bounding box center [243, 108] width 55 height 18
type input "326.78"
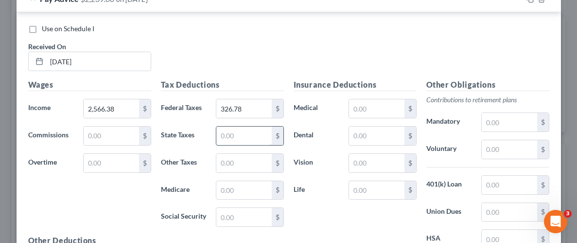
click at [240, 128] on input "text" at bounding box center [243, 135] width 55 height 18
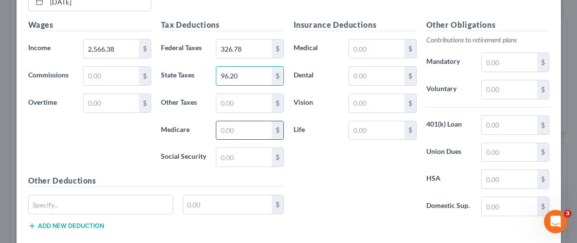
scroll to position [1059, 0]
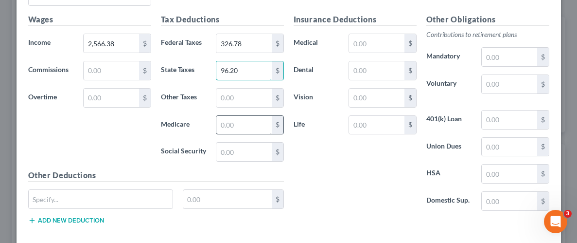
type input "96.20"
click at [238, 125] on input "text" at bounding box center [243, 125] width 55 height 18
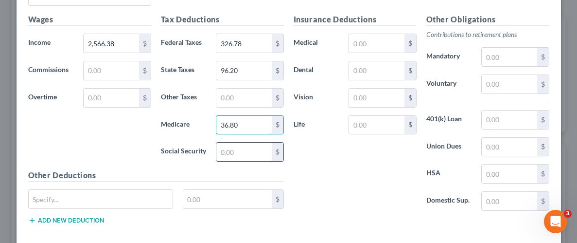
type input "36.80"
click at [233, 147] on input "text" at bounding box center [243, 151] width 55 height 18
type input "157.32"
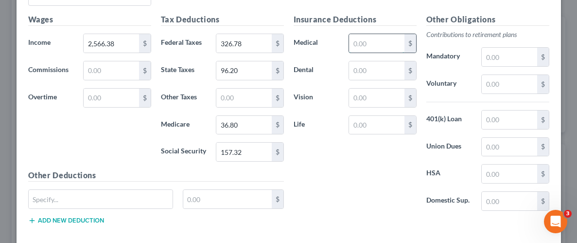
click at [373, 43] on input "text" at bounding box center [376, 43] width 55 height 18
type input "23.34"
click at [379, 64] on input "text" at bounding box center [376, 70] width 55 height 18
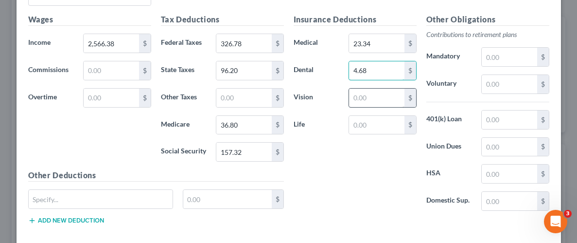
type input "4.68"
click at [381, 93] on input "text" at bounding box center [376, 97] width 55 height 18
type input "0.96"
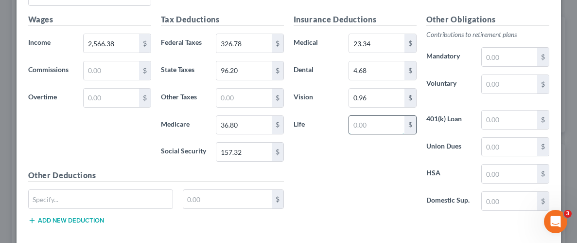
click at [379, 116] on input "text" at bounding box center [376, 125] width 55 height 18
type input "0.39"
click at [515, 84] on input "text" at bounding box center [509, 84] width 55 height 18
click at [493, 76] on input "text" at bounding box center [509, 84] width 55 height 18
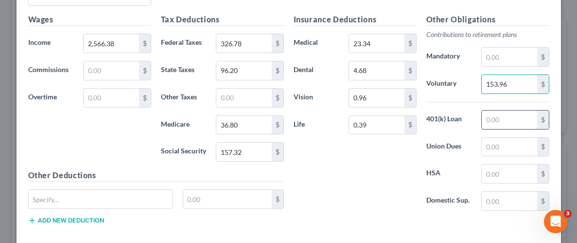
type input "153.96"
click at [500, 120] on input "text" at bounding box center [509, 119] width 55 height 18
type input "43.02"
click at [398, 181] on div "Insurance Deductions Medical 23.34 $ Dental 4.68 $ Vision 0.96 $ Life 0.39 $" at bounding box center [355, 116] width 133 height 205
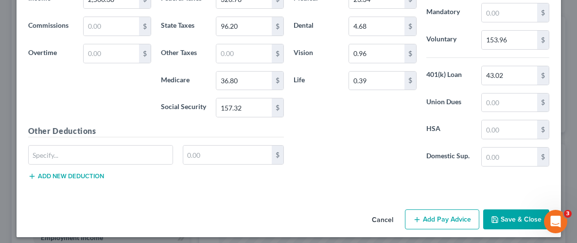
scroll to position [1106, 0]
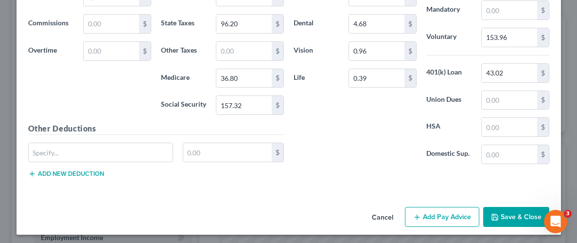
click at [518, 214] on button "Save & Close" at bounding box center [516, 217] width 66 height 20
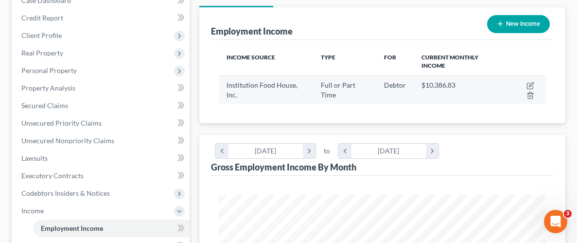
scroll to position [110, 0]
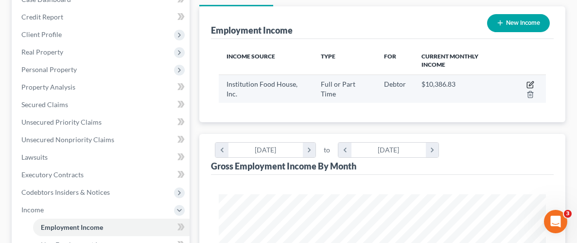
click at [529, 82] on icon "button" at bounding box center [530, 85] width 8 height 8
select select "0"
select select "48"
select select "3"
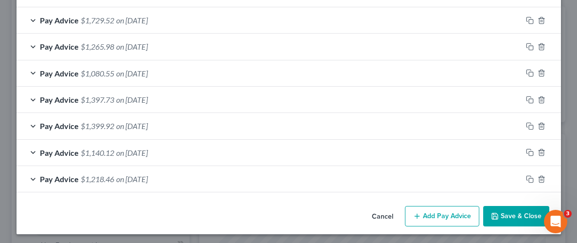
scroll to position [815, 0]
click at [458, 213] on button "Add Pay Advice" at bounding box center [442, 215] width 74 height 20
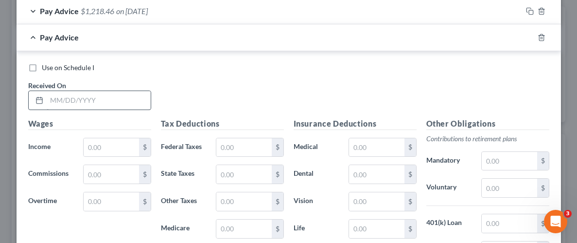
scroll to position [983, 0]
click at [111, 97] on input "text" at bounding box center [99, 99] width 104 height 18
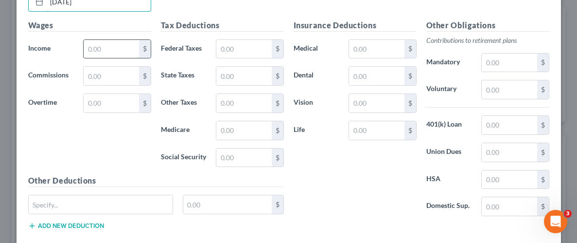
scroll to position [1074, 0]
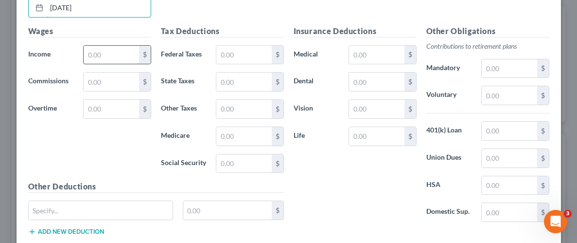
type input "[DATE]"
click at [102, 50] on input "text" at bounding box center [111, 55] width 55 height 18
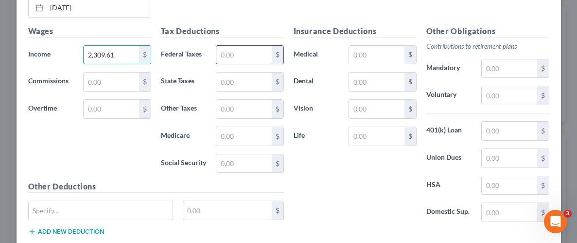
type input "2,309.61"
click at [236, 46] on input "text" at bounding box center [243, 55] width 55 height 18
type input "271.53"
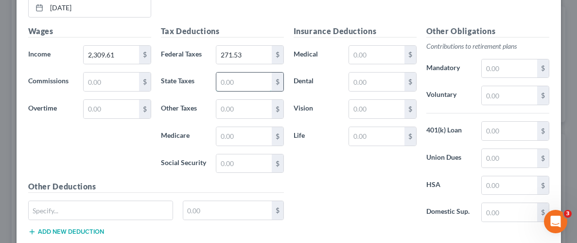
click at [259, 82] on input "text" at bounding box center [243, 81] width 55 height 18
type input "86.89"
click at [244, 131] on input "text" at bounding box center [243, 136] width 55 height 18
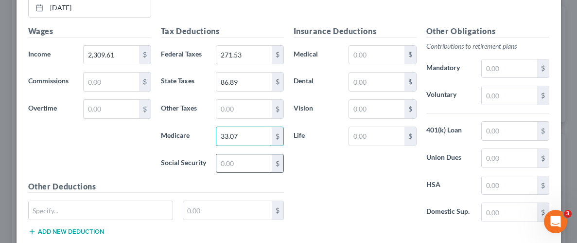
type input "33.07"
click at [259, 159] on input "text" at bounding box center [243, 163] width 55 height 18
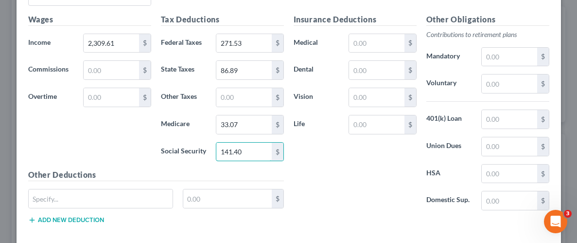
scroll to position [1089, 0]
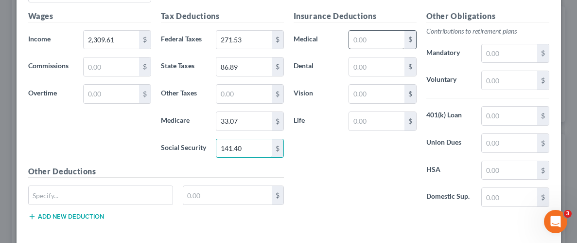
type input "141.40"
click at [390, 34] on input "text" at bounding box center [376, 40] width 55 height 18
type input "23.34"
click at [394, 67] on input "text" at bounding box center [376, 66] width 55 height 18
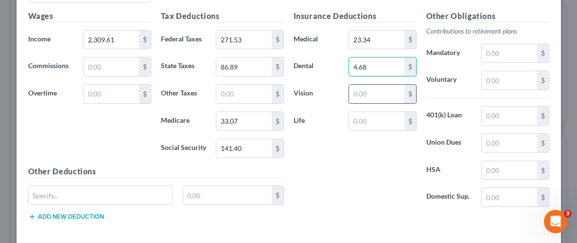
type input "4.68"
click at [393, 93] on input "text" at bounding box center [376, 94] width 55 height 18
type input "0.96"
click at [390, 112] on input "text" at bounding box center [376, 121] width 55 height 18
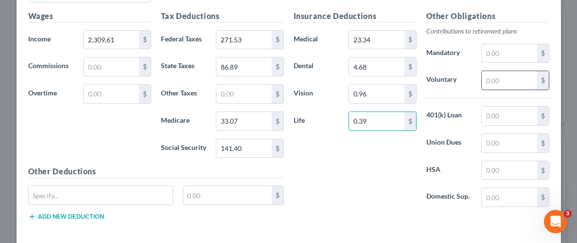
type input "0.39"
click at [513, 80] on input "text" at bounding box center [509, 80] width 55 height 18
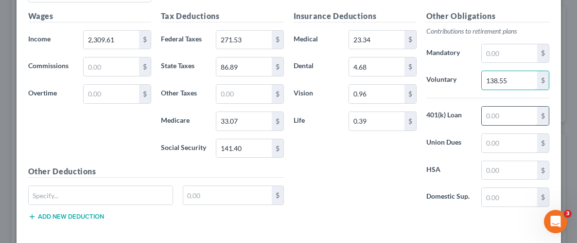
type input "138.55"
click at [523, 115] on input "text" at bounding box center [509, 115] width 55 height 18
type input "43.02"
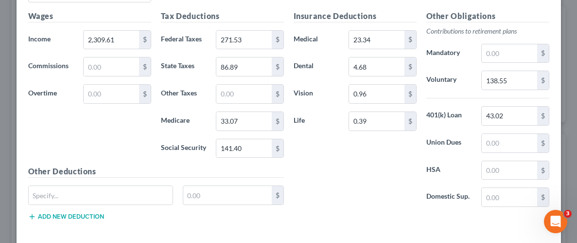
click at [358, 179] on div "Insurance Deductions Medical 23.34 $ Dental 4.68 $ Vision 0.96 $ Life 0.39 $" at bounding box center [355, 112] width 133 height 205
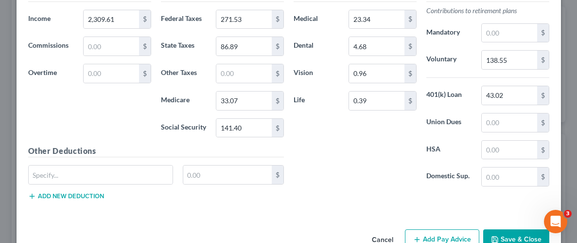
scroll to position [1132, 0]
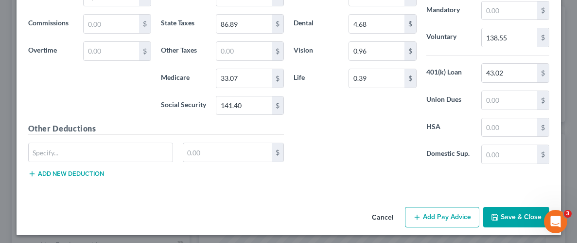
click at [525, 214] on button "Save & Close" at bounding box center [516, 217] width 66 height 20
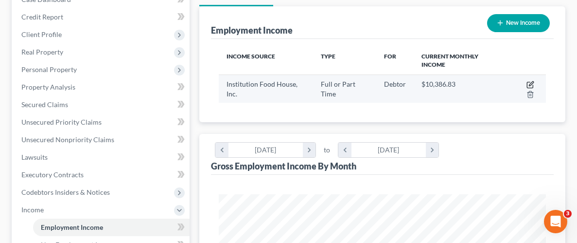
click at [531, 82] on icon "button" at bounding box center [530, 85] width 8 height 8
select select "0"
select select "48"
select select "3"
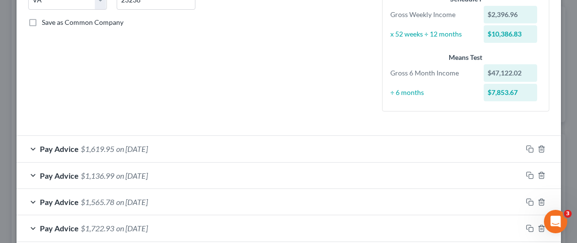
scroll to position [226, 0]
